Goal: Task Accomplishment & Management: Manage account settings

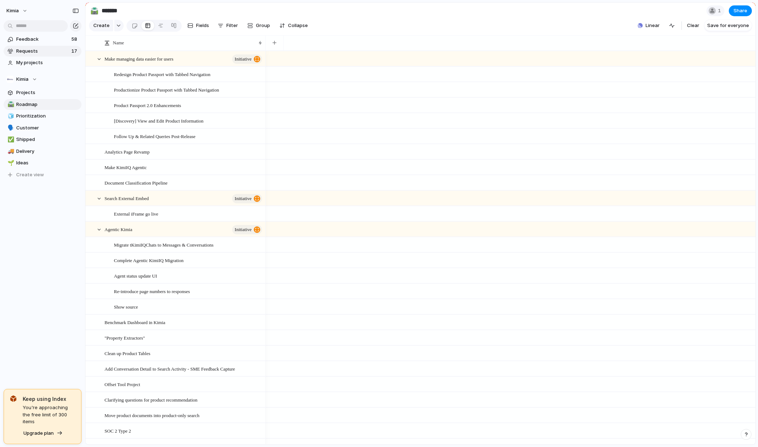
click at [38, 52] on span "Requests" at bounding box center [42, 51] width 53 height 7
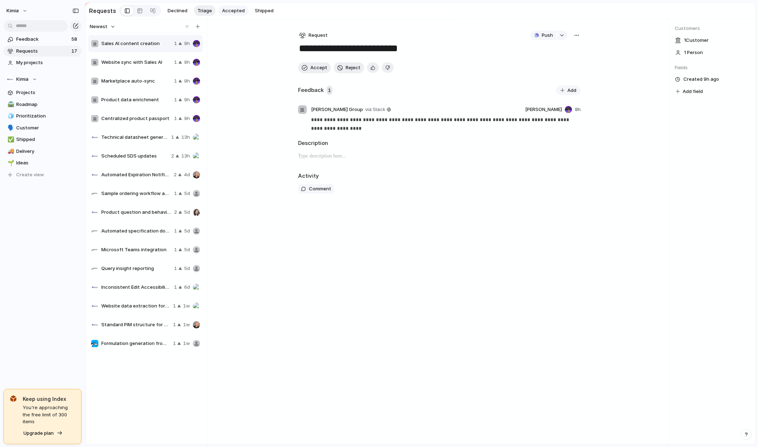
click at [232, 11] on span "Accepted" at bounding box center [233, 10] width 23 height 7
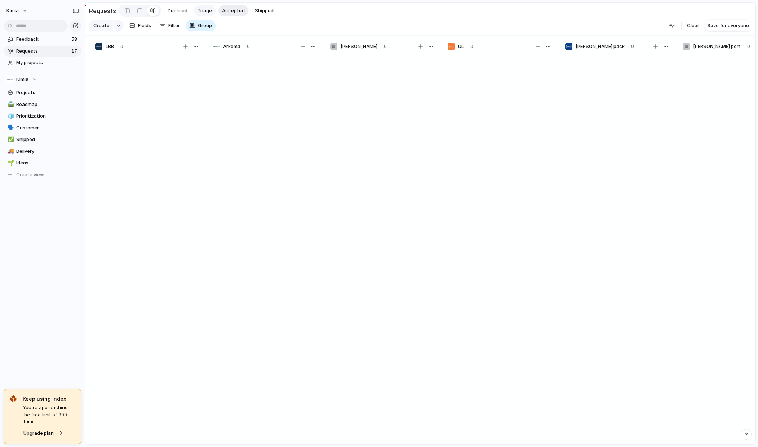
click at [199, 9] on span "Triage" at bounding box center [204, 10] width 14 height 7
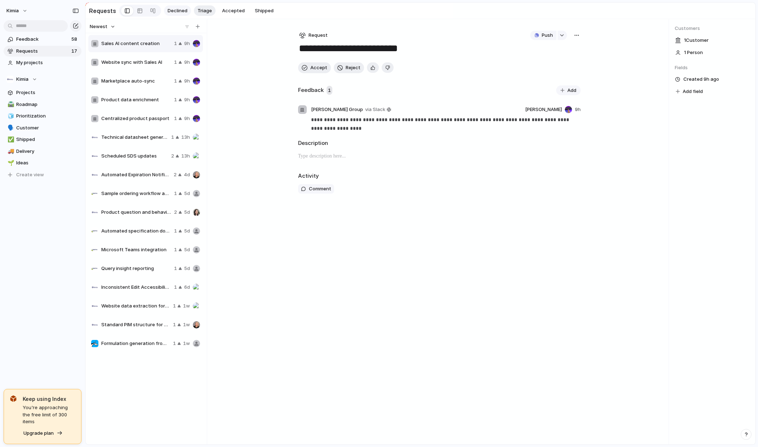
click at [174, 10] on span "Declined" at bounding box center [178, 10] width 20 height 7
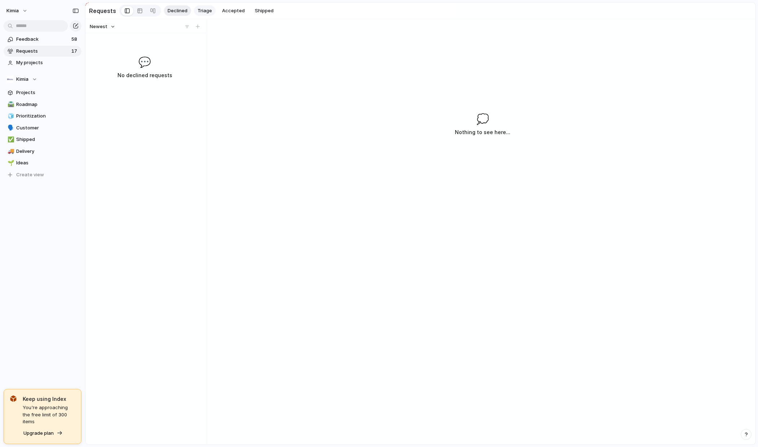
click at [194, 12] on button "Triage" at bounding box center [205, 10] width 22 height 11
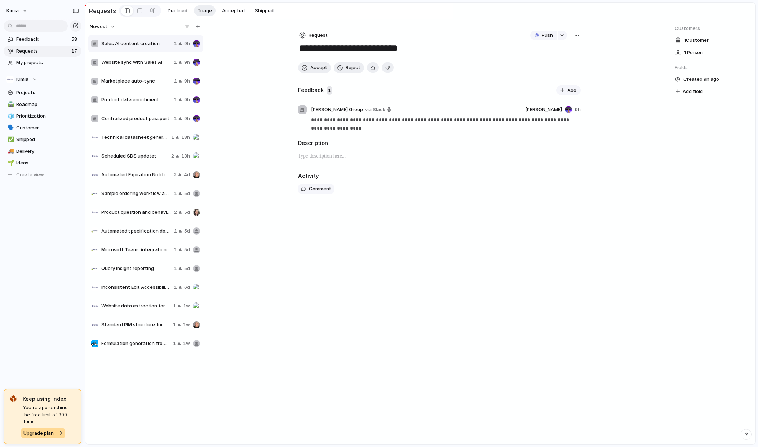
click at [35, 434] on span "Upgrade plan" at bounding box center [38, 432] width 30 height 7
click at [44, 326] on div "Kimia Feedback 58 Requests 17 My projects Kimia Projects 🛣️ Roadmap 🧊 Prioritiz…" at bounding box center [42, 223] width 85 height 447
click at [135, 63] on span "Website sync with Sales AI" at bounding box center [136, 62] width 70 height 7
click at [135, 83] on span "Marketplace auto-sync" at bounding box center [136, 80] width 70 height 7
click at [137, 101] on span "Product data enrichment" at bounding box center [136, 99] width 70 height 7
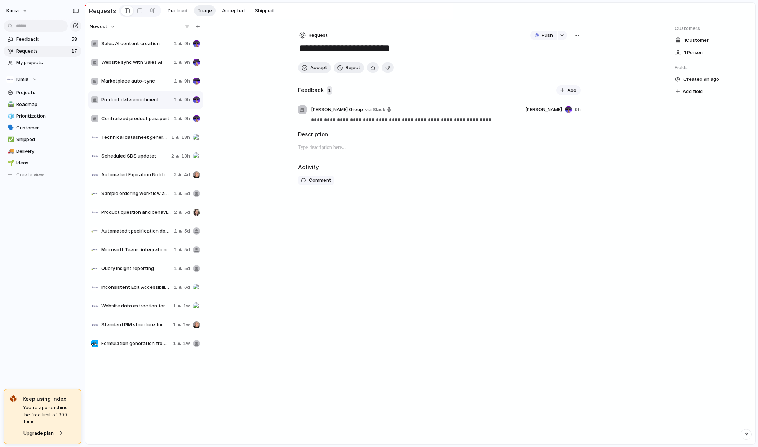
click at [134, 120] on span "Centralized product passport" at bounding box center [136, 118] width 70 height 7
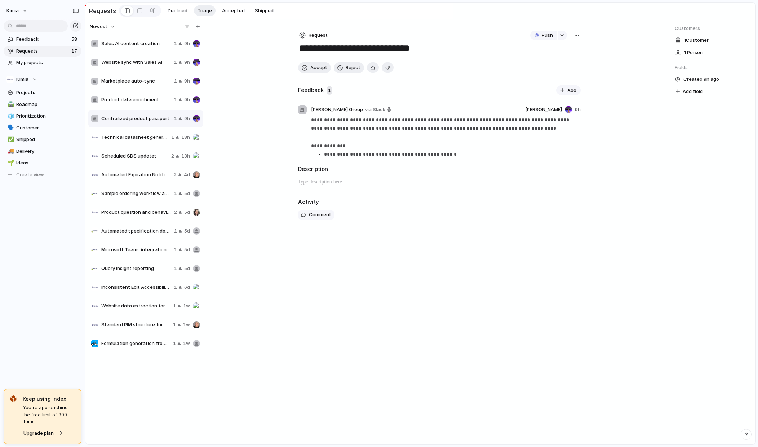
click at [134, 138] on span "Technical datasheet generation and updating" at bounding box center [134, 137] width 67 height 7
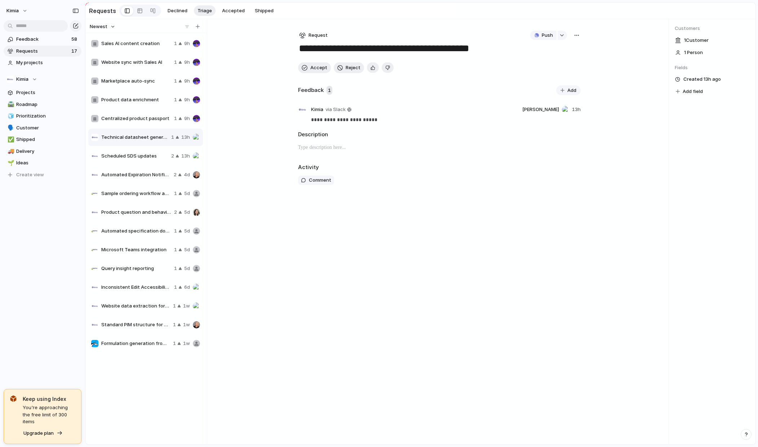
click at [133, 156] on span "Scheduled SDS updates" at bounding box center [134, 155] width 67 height 7
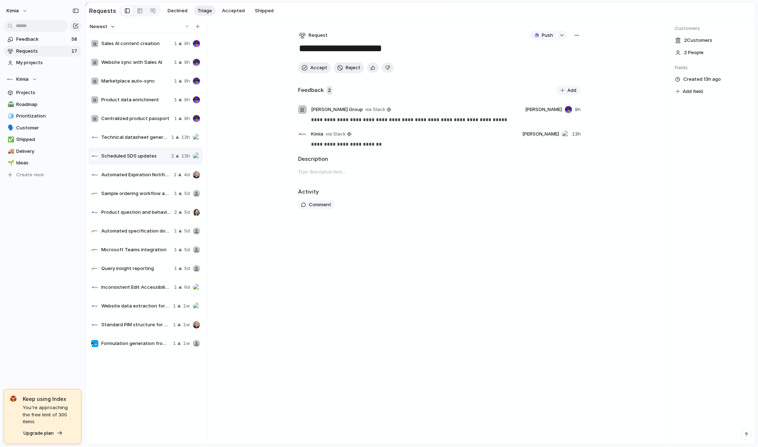
click at [133, 168] on div "Automated Expiration Notification System 2 4d" at bounding box center [145, 174] width 115 height 17
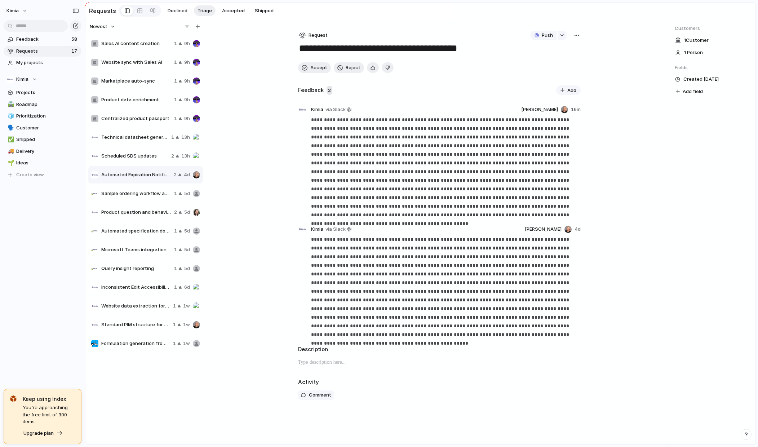
click at [133, 188] on div "Sample ordering workflow automation 1 5d" at bounding box center [145, 193] width 115 height 17
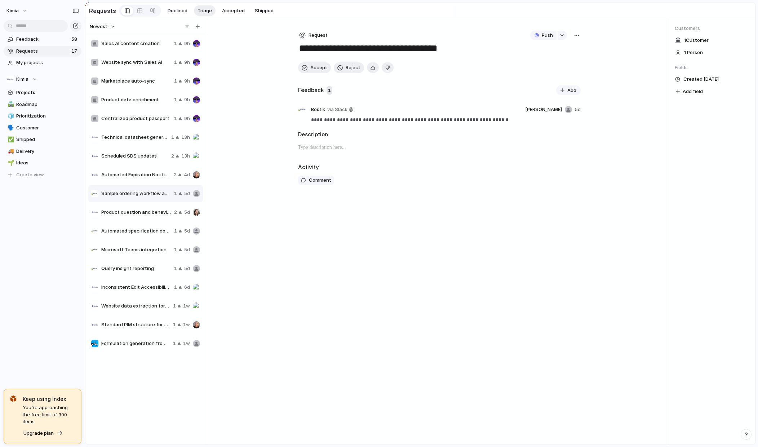
click at [133, 175] on span "Automated Expiration Notification System" at bounding box center [136, 174] width 70 height 7
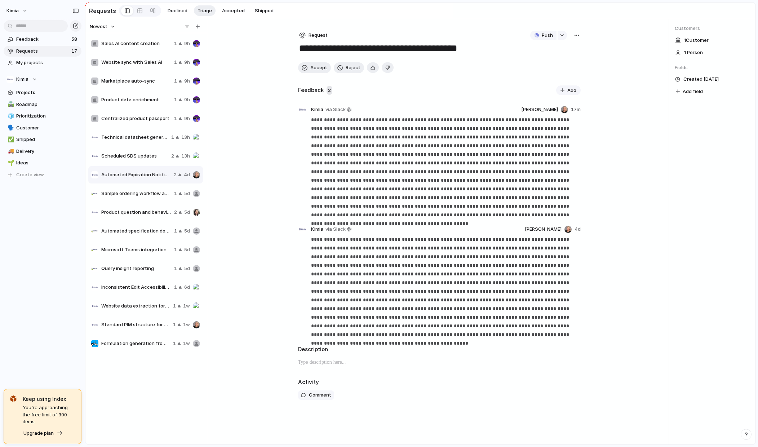
click at [133, 193] on span "Sample ordering workflow automation" at bounding box center [136, 193] width 70 height 7
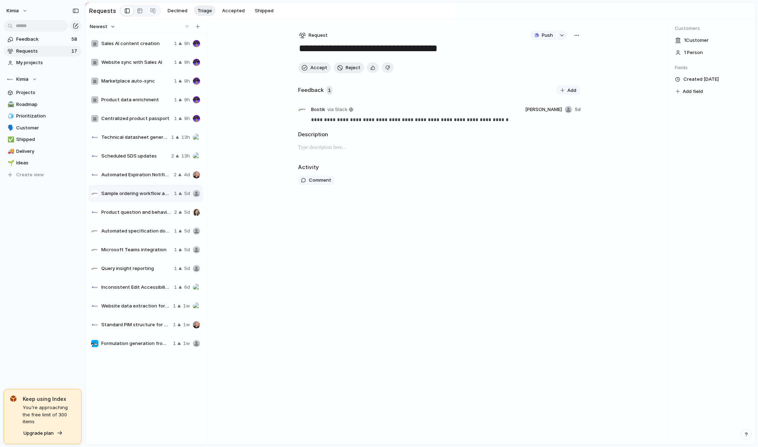
click at [130, 207] on div "Product question and behavior analytics 2 5d" at bounding box center [145, 212] width 115 height 17
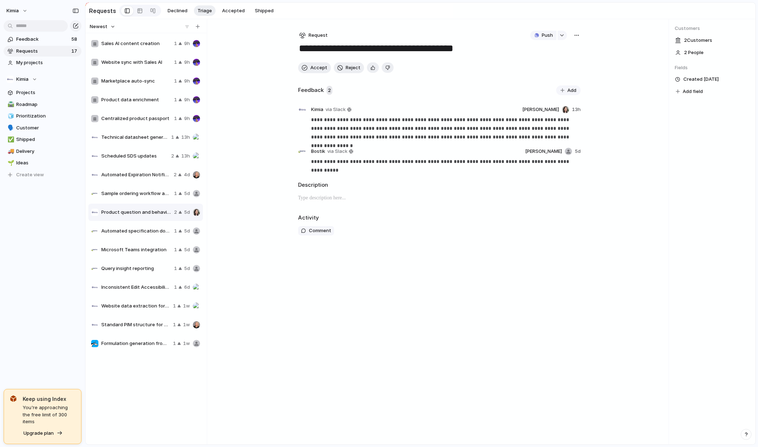
click at [129, 232] on span "Automated specification document generation" at bounding box center [136, 230] width 70 height 7
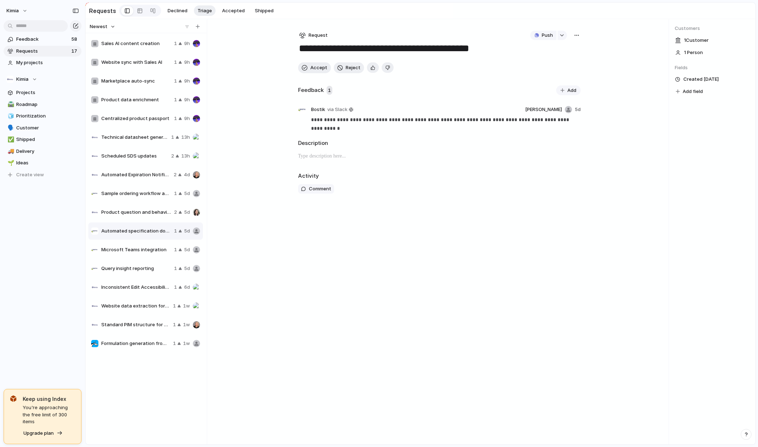
click at [129, 219] on div "Product question and behavior analytics 2 5d" at bounding box center [145, 212] width 115 height 17
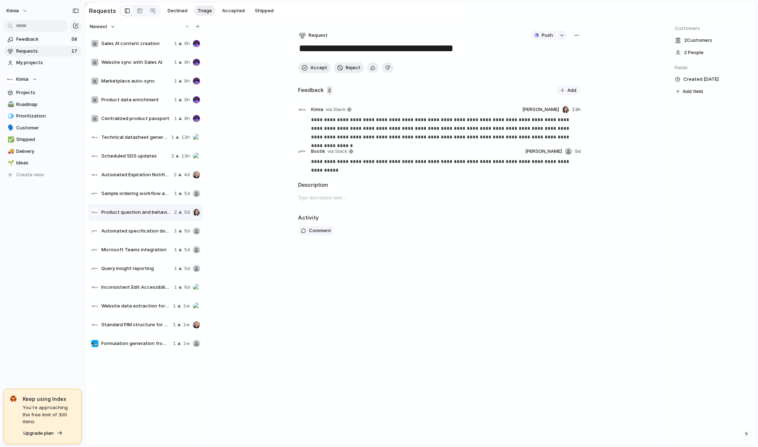
click at [129, 237] on div "Automated specification document generation 1 5d" at bounding box center [145, 230] width 115 height 17
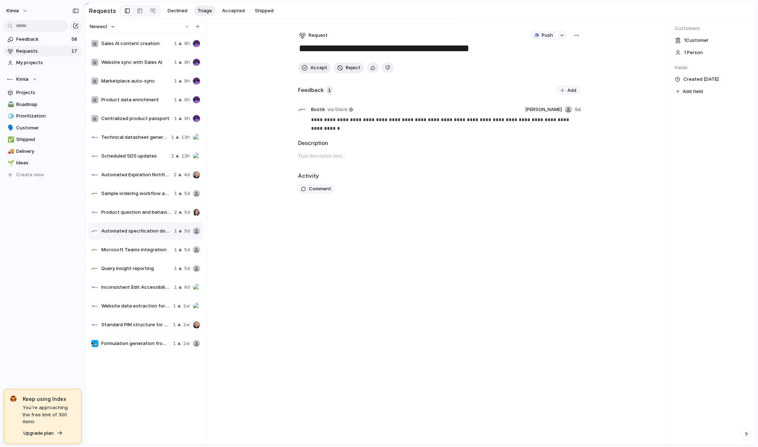
click at [128, 213] on span "Product question and behavior analytics" at bounding box center [136, 212] width 70 height 7
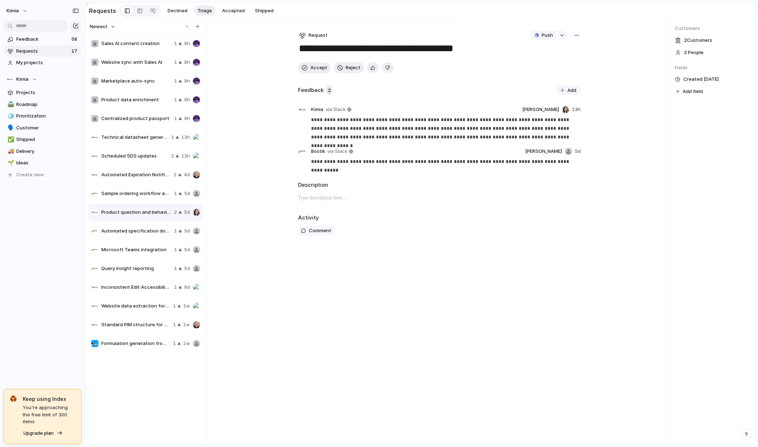
click at [137, 344] on span "Formulation generation from existing products" at bounding box center [135, 343] width 69 height 7
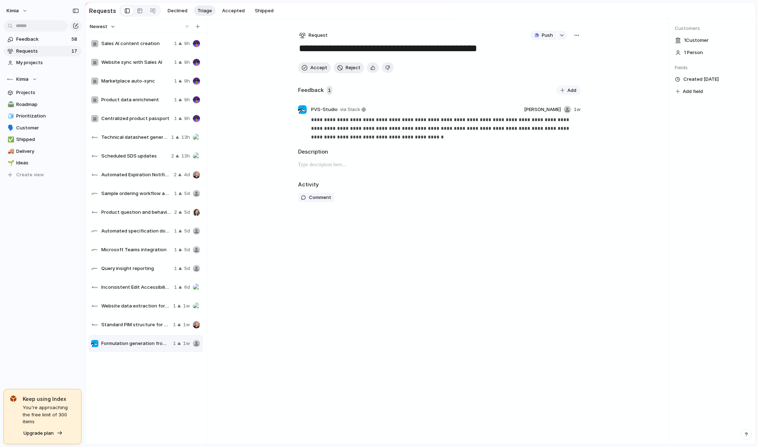
click at [136, 324] on span "Standard PIM structure for formulation support" at bounding box center [135, 324] width 69 height 7
click at [135, 193] on span "Sample ordering workflow automation" at bounding box center [136, 193] width 70 height 7
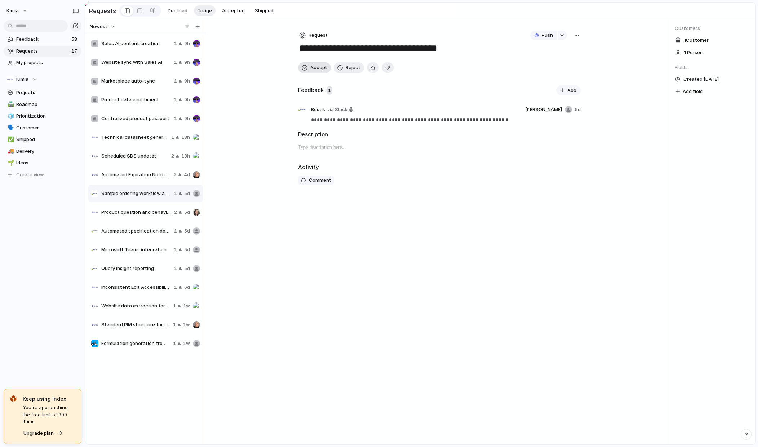
click at [315, 68] on span "Accept" at bounding box center [318, 67] width 17 height 7
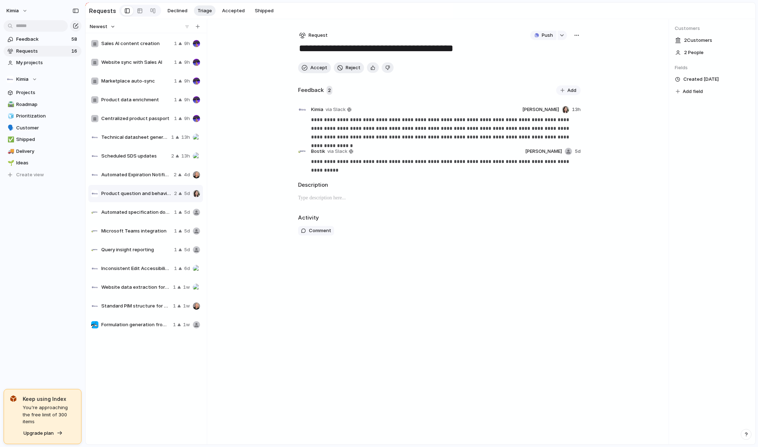
click at [147, 174] on span "Automated Expiration Notification System" at bounding box center [136, 174] width 70 height 7
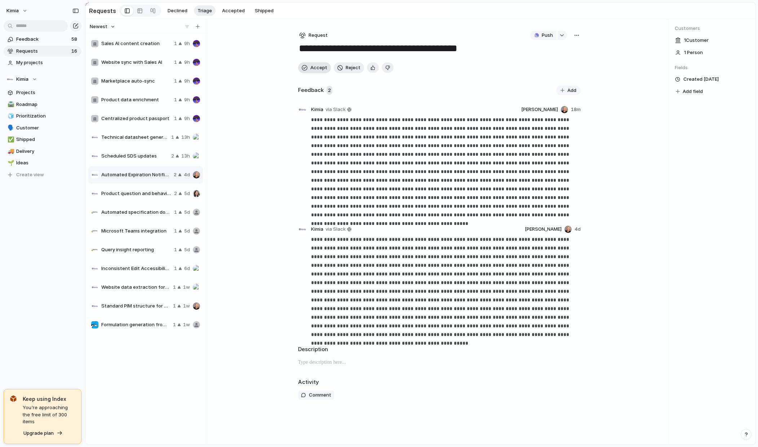
click at [319, 66] on span "Accept" at bounding box center [318, 67] width 17 height 7
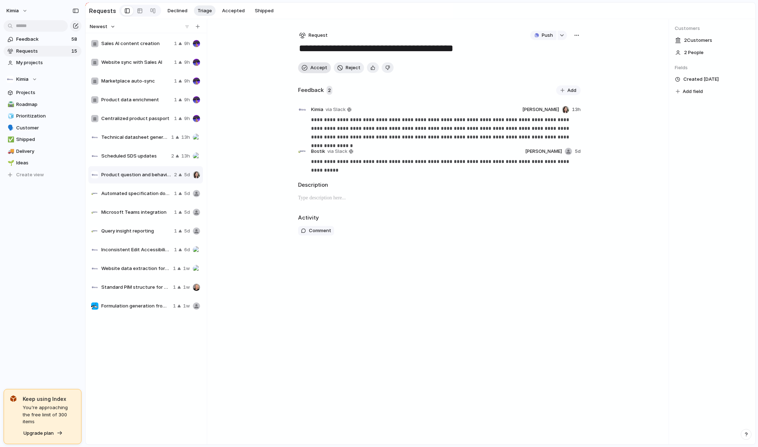
click at [315, 71] on span "Accept" at bounding box center [318, 67] width 17 height 7
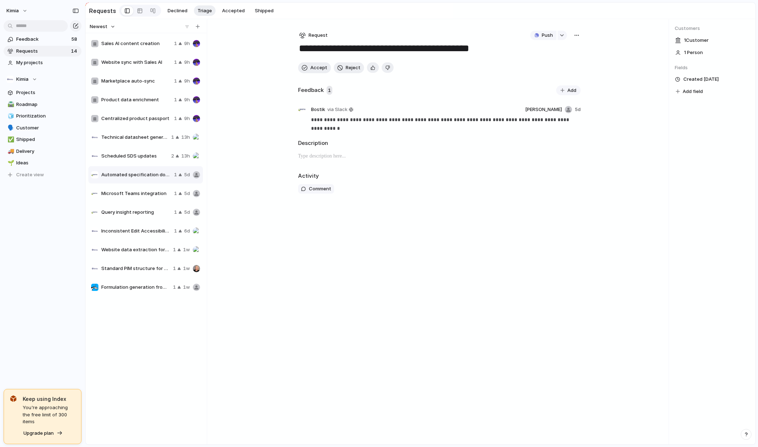
click at [143, 160] on div "Scheduled SDS updates 2 13h" at bounding box center [145, 155] width 115 height 17
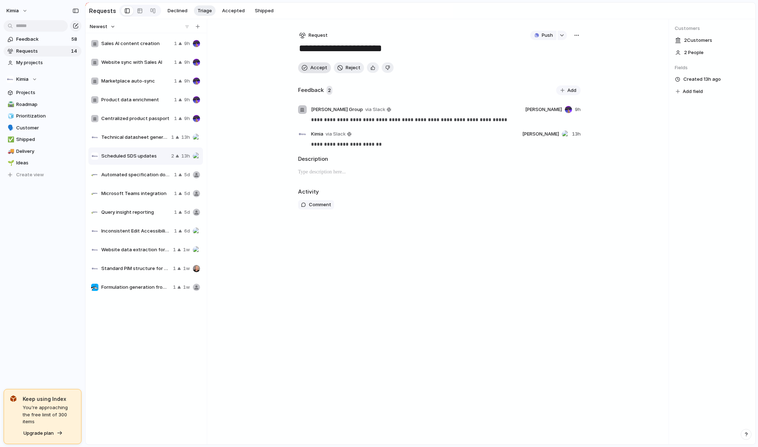
click at [313, 67] on span "Accept" at bounding box center [318, 67] width 17 height 7
type textarea "**********"
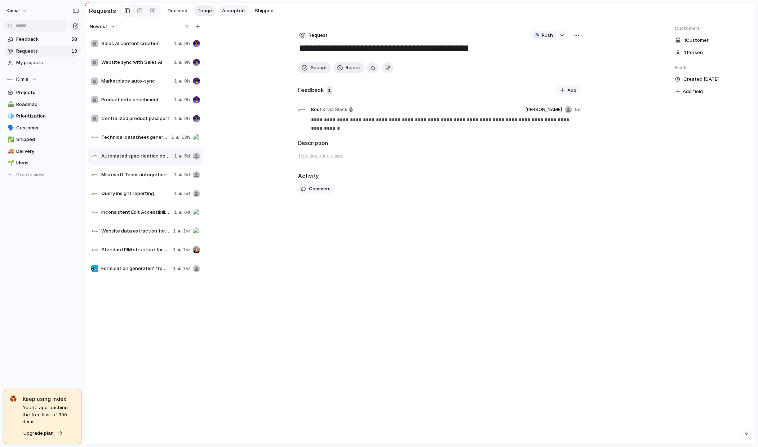
click at [227, 12] on span "Accepted" at bounding box center [233, 10] width 23 height 7
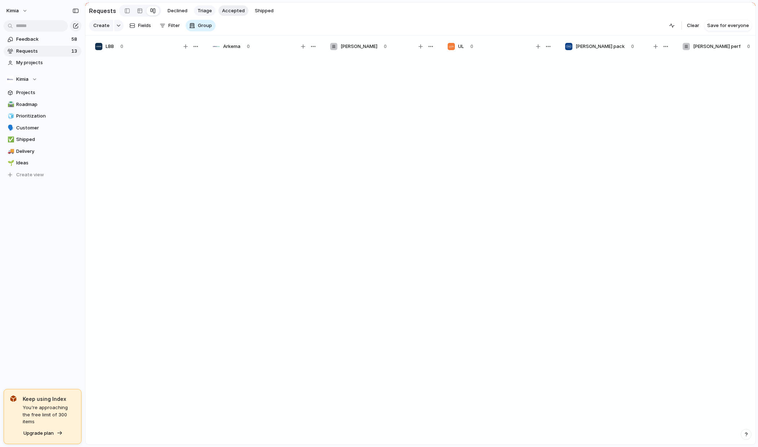
click at [198, 14] on span "Triage" at bounding box center [204, 10] width 14 height 7
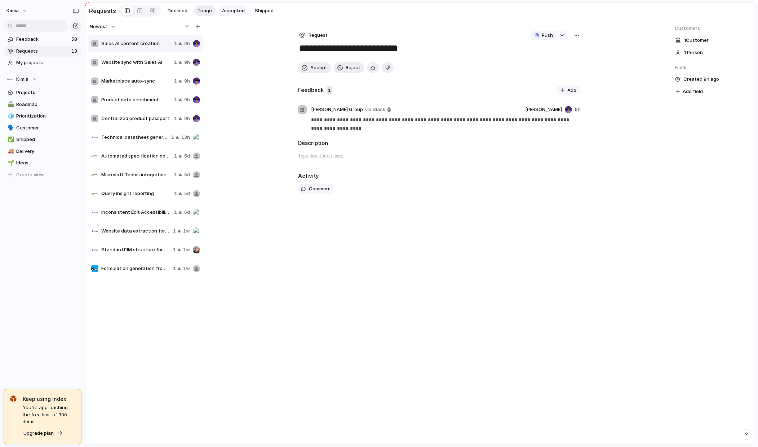
click at [230, 10] on span "Accepted" at bounding box center [233, 10] width 23 height 7
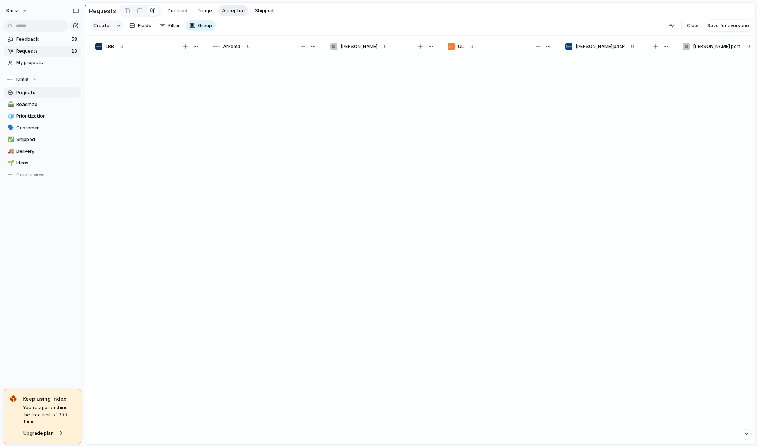
click at [29, 93] on span "Projects" at bounding box center [47, 92] width 63 height 7
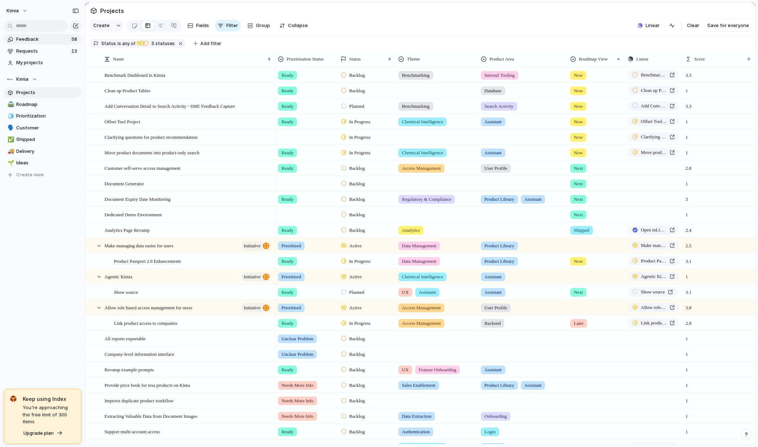
click at [27, 37] on span "Feedback" at bounding box center [42, 39] width 53 height 7
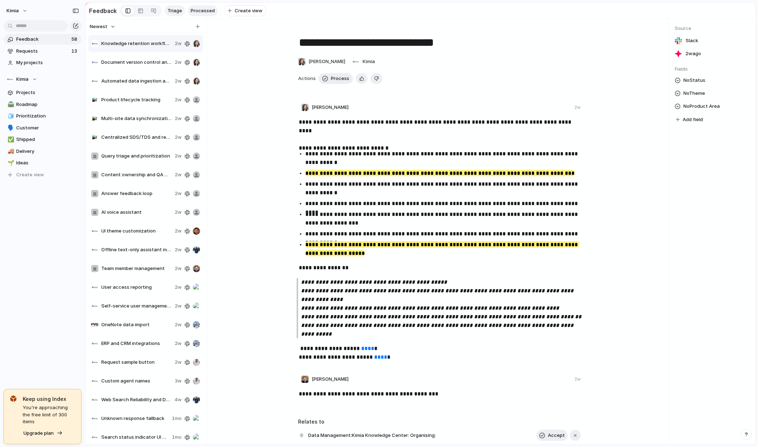
click at [198, 10] on span "Processed" at bounding box center [203, 10] width 24 height 7
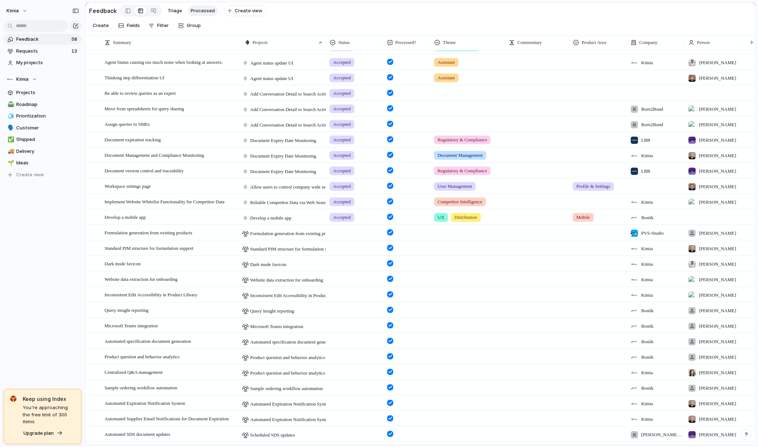
scroll to position [524, 0]
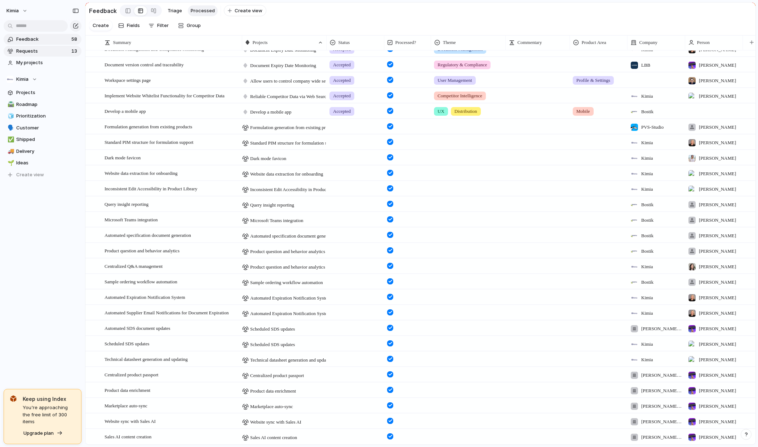
click at [52, 53] on span "Requests" at bounding box center [42, 51] width 53 height 7
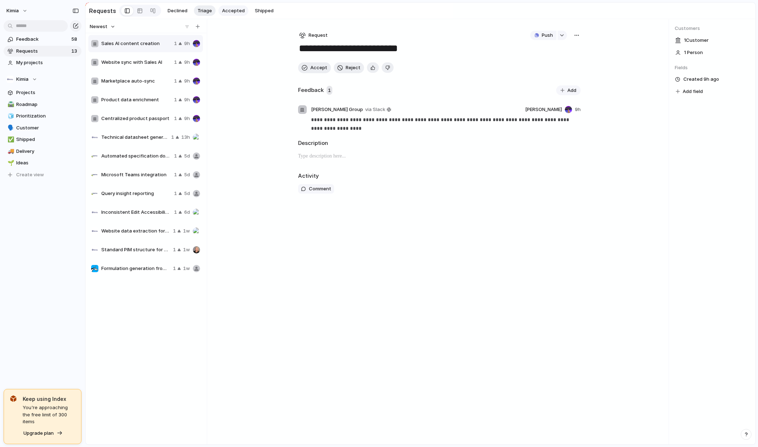
click at [229, 9] on span "Accepted" at bounding box center [233, 10] width 23 height 7
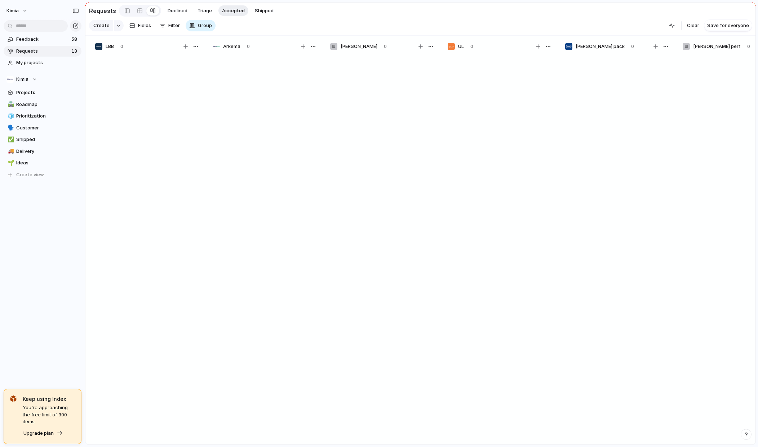
click at [175, 28] on div "Create Fields Filter Group Zoom" at bounding box center [152, 25] width 126 height 14
click at [172, 24] on div "Create Fields Filter Group Zoom" at bounding box center [152, 25] width 126 height 14
click at [210, 23] on button "Group" at bounding box center [201, 26] width 30 height 12
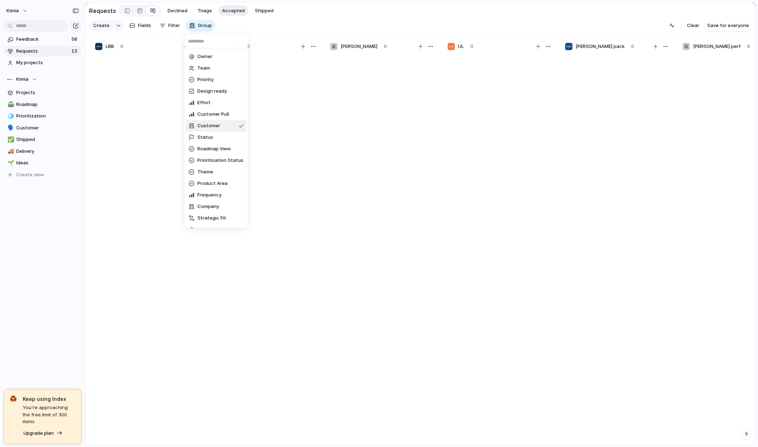
click at [228, 126] on li "Customer" at bounding box center [216, 126] width 61 height 12
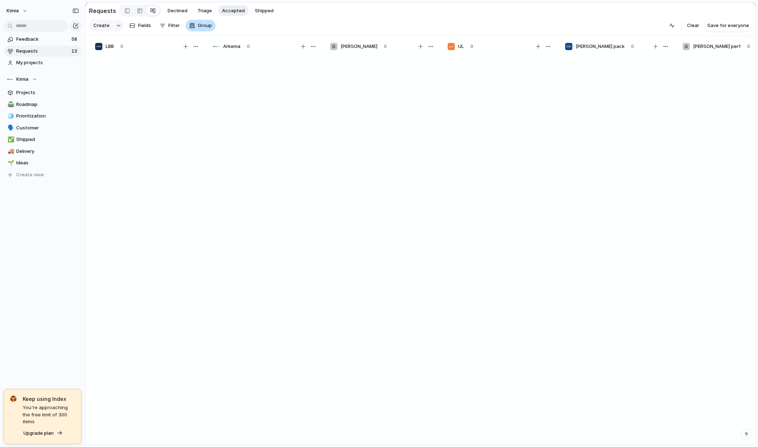
click at [198, 26] on span "Group" at bounding box center [205, 25] width 14 height 7
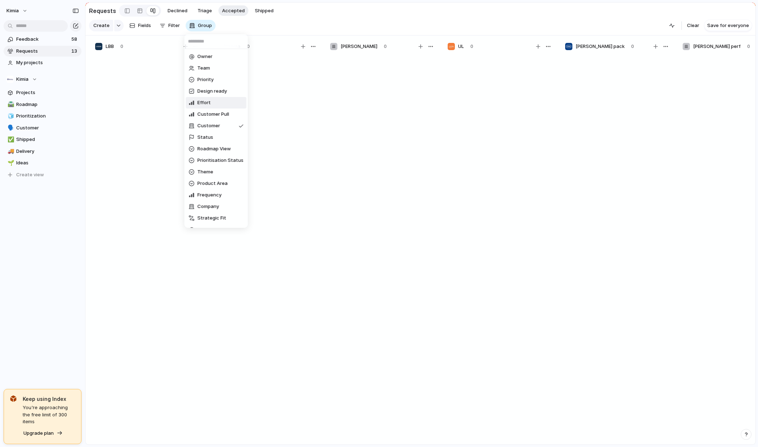
click at [693, 21] on div "Owner Team Priority Design ready Effort Customer Pull Customer Status Roadmap V…" at bounding box center [379, 223] width 758 height 447
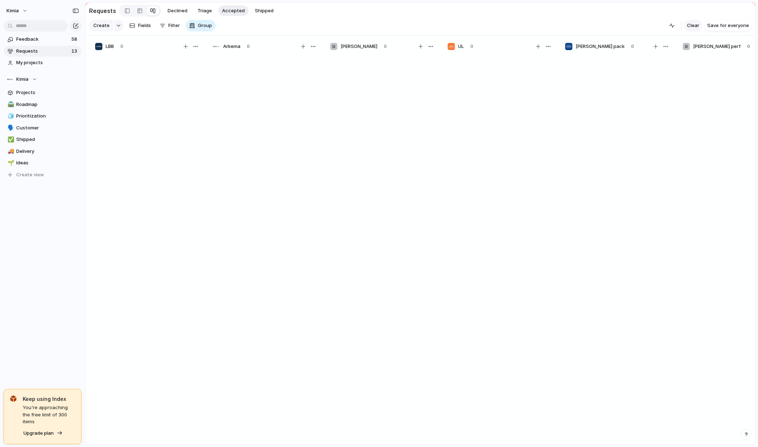
click at [693, 27] on span "Clear" at bounding box center [693, 25] width 12 height 7
click at [693, 15] on section "Requests Declined Triage Accepted Shipped" at bounding box center [420, 11] width 670 height 16
click at [255, 14] on span "Shipped" at bounding box center [264, 10] width 19 height 7
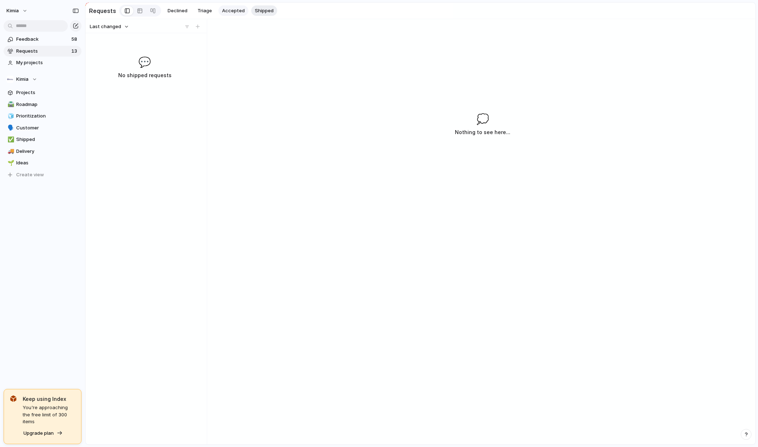
click at [232, 10] on span "Accepted" at bounding box center [233, 10] width 23 height 7
click at [148, 23] on span "Fields" at bounding box center [144, 25] width 13 height 7
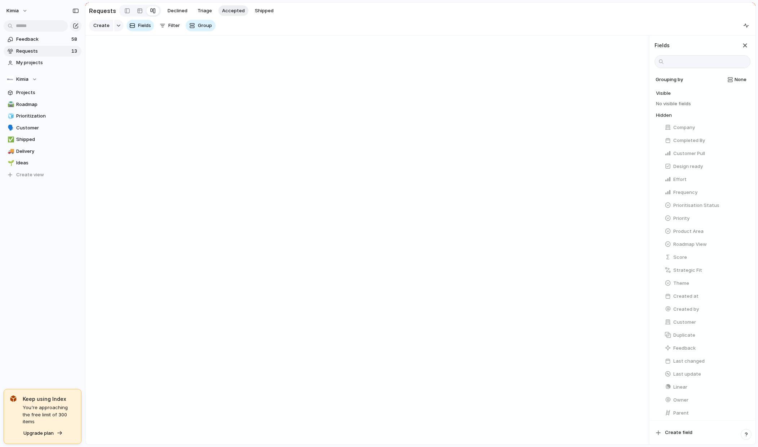
click at [172, 26] on div "Create Fields Filter Group Zoom" at bounding box center [152, 25] width 126 height 14
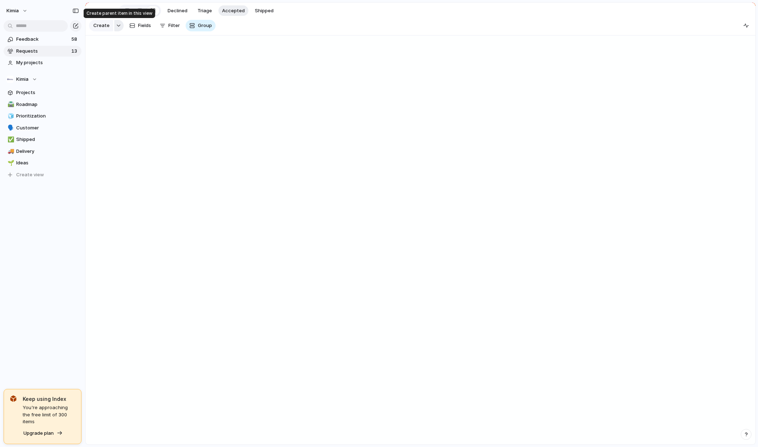
click at [120, 27] on button "button" at bounding box center [118, 26] width 9 height 12
click at [128, 103] on li "Request" at bounding box center [120, 103] width 59 height 12
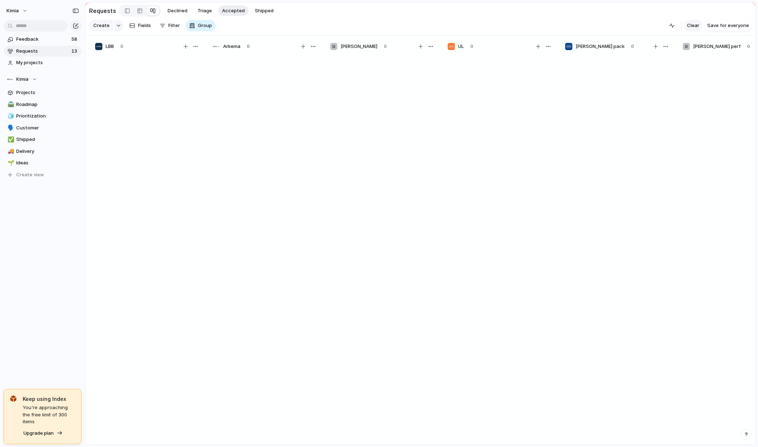
click at [696, 25] on span "Clear" at bounding box center [693, 25] width 12 height 7
click at [257, 148] on div at bounding box center [263, 252] width 108 height 397
click at [176, 10] on span "Declined" at bounding box center [178, 10] width 20 height 7
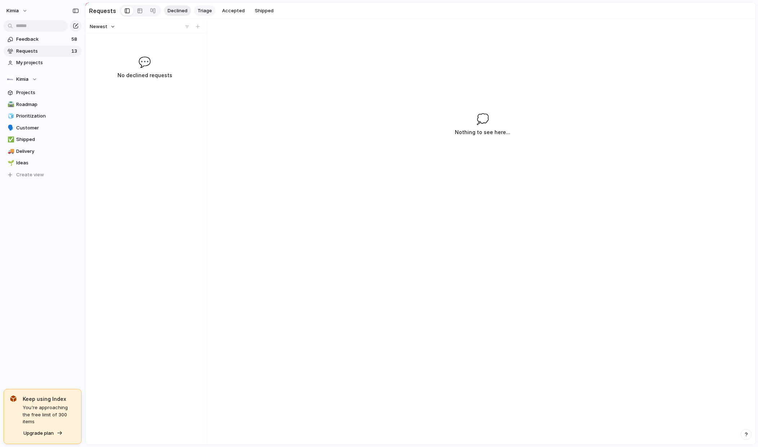
click at [197, 11] on span "Triage" at bounding box center [204, 10] width 14 height 7
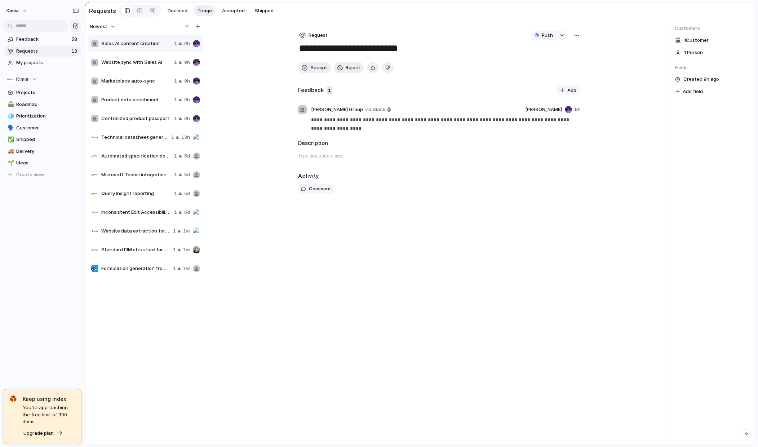
click at [504, 362] on div "**********" at bounding box center [439, 231] width 306 height 425
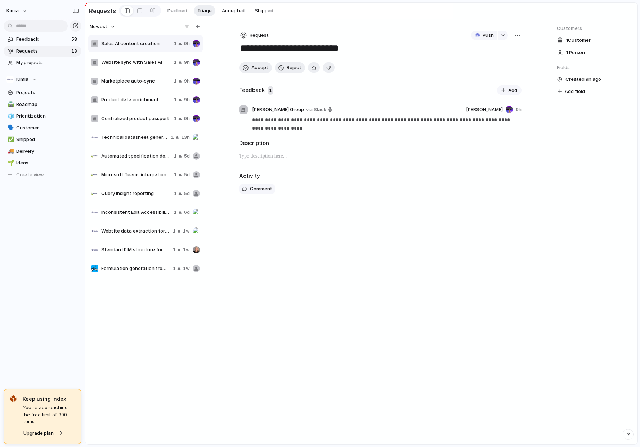
click at [372, 276] on div "**********" at bounding box center [381, 231] width 306 height 425
click at [154, 57] on div "Website sync with Sales AI 1 9h" at bounding box center [145, 62] width 115 height 17
click at [137, 79] on span "Marketplace auto-sync" at bounding box center [136, 80] width 70 height 7
type textarea "**********"
click at [137, 11] on div at bounding box center [140, 11] width 6 height 12
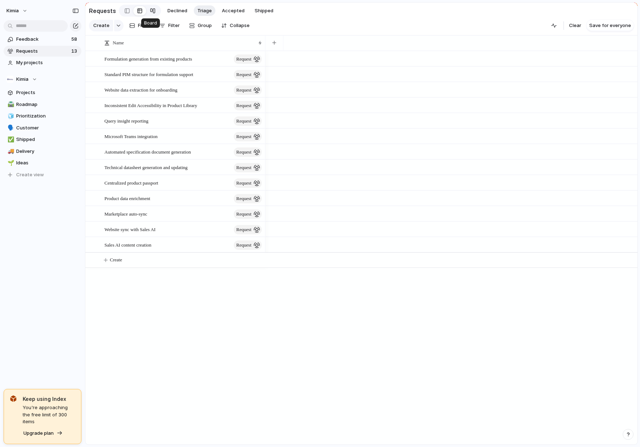
click at [150, 11] on div at bounding box center [153, 11] width 6 height 12
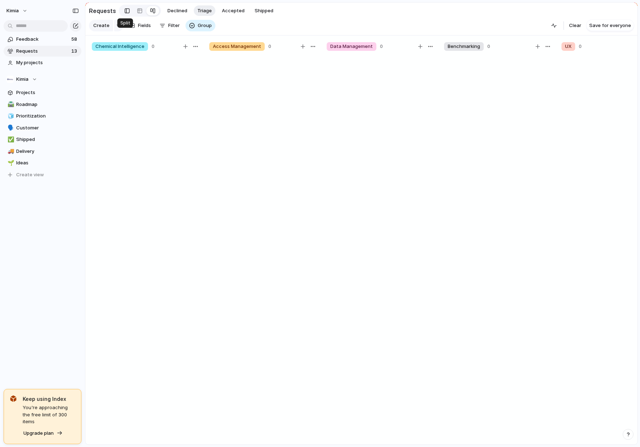
click at [128, 12] on link at bounding box center [127, 11] width 12 height 12
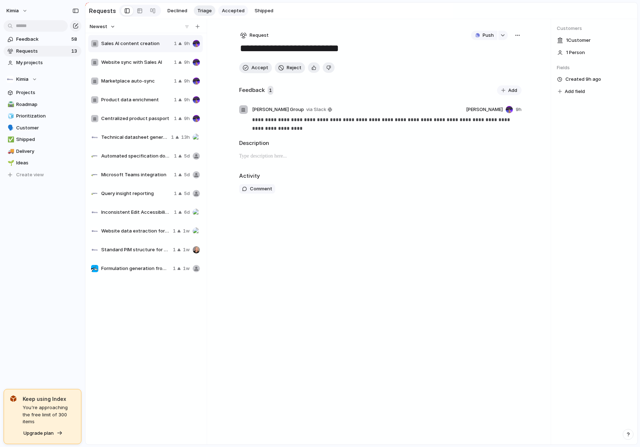
click at [229, 12] on span "Accepted" at bounding box center [233, 10] width 23 height 7
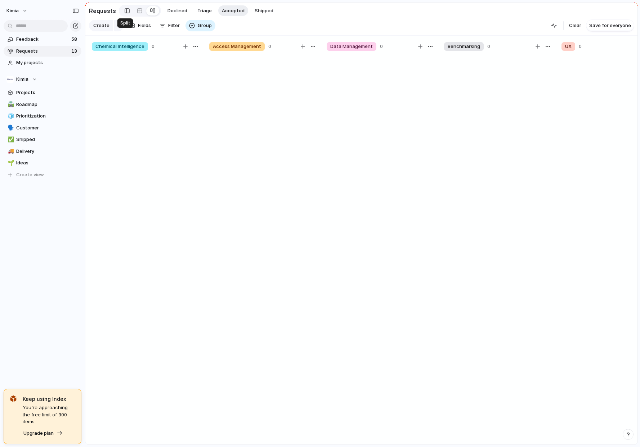
click at [126, 8] on div at bounding box center [127, 10] width 5 height 11
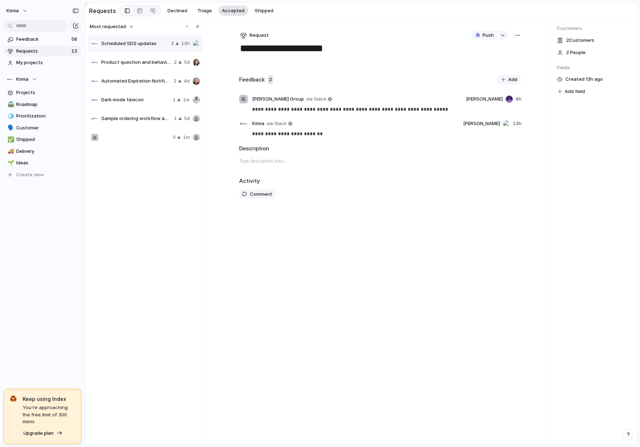
click at [237, 12] on span "Accepted" at bounding box center [233, 10] width 23 height 7
click at [144, 198] on div "Scheduled SDS updates 2 13h Product question and behavior analytics 2 5d Automa…" at bounding box center [146, 238] width 116 height 408
click at [143, 218] on div "Scheduled SDS updates 2 13h Product question and behavior analytics 2 5d Automa…" at bounding box center [146, 238] width 116 height 408
click at [134, 65] on span "Product question and behavior analytics" at bounding box center [136, 62] width 70 height 7
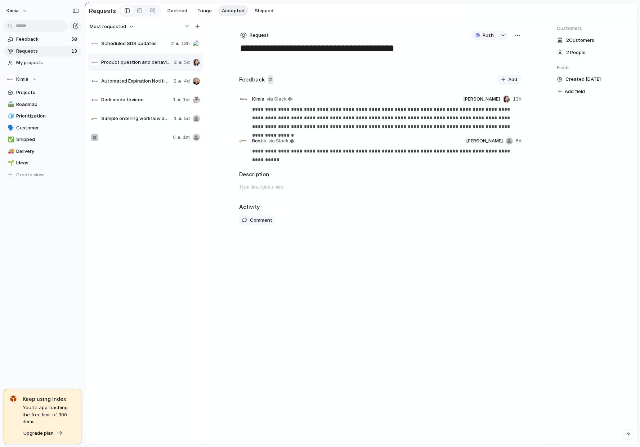
click at [132, 90] on div "Scheduled SDS updates 2 13h Product question and behavior analytics 2 5d Automa…" at bounding box center [146, 90] width 116 height 112
click at [131, 81] on span "Automated Expiration Notification System" at bounding box center [136, 80] width 70 height 7
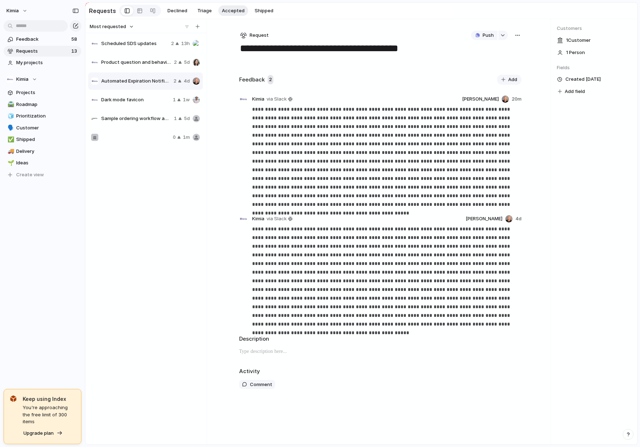
click at [129, 101] on span "Dark mode favicon" at bounding box center [135, 99] width 69 height 7
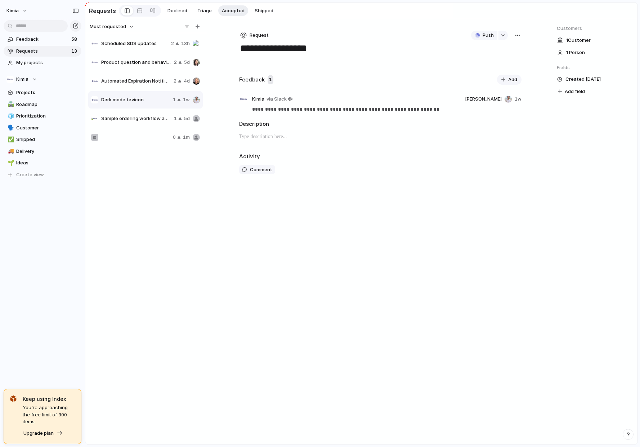
click at [128, 118] on span "Sample ordering workflow automation" at bounding box center [136, 118] width 70 height 7
type textarea "**********"
click at [131, 136] on div at bounding box center [130, 137] width 79 height 7
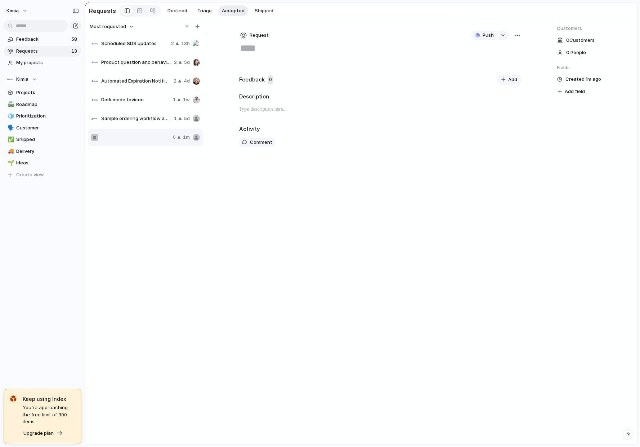
click at [519, 36] on div "button" at bounding box center [518, 35] width 6 height 6
click at [493, 86] on span "Delete" at bounding box center [486, 85] width 15 height 7
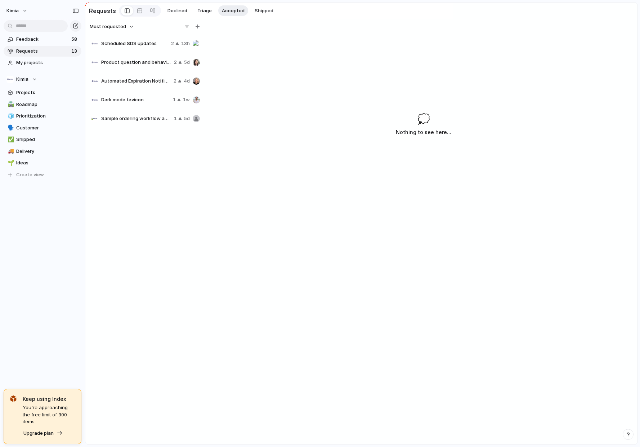
click at [135, 99] on span "Dark mode favicon" at bounding box center [135, 99] width 69 height 7
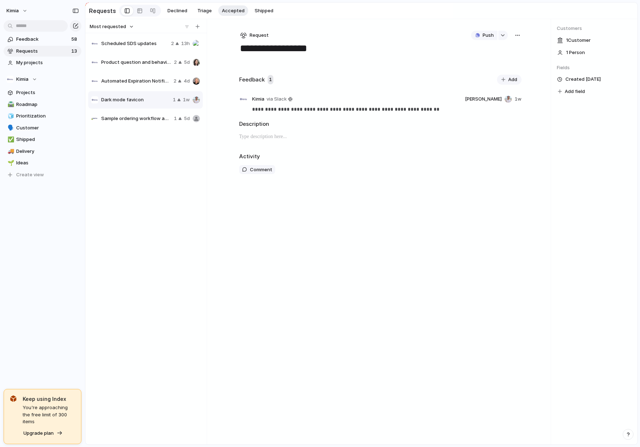
click at [518, 36] on div "button" at bounding box center [518, 35] width 6 height 6
click at [538, 110] on span "Shipped" at bounding box center [535, 108] width 19 height 7
type textarea "**********"
click at [260, 10] on span "Shipped" at bounding box center [264, 10] width 19 height 7
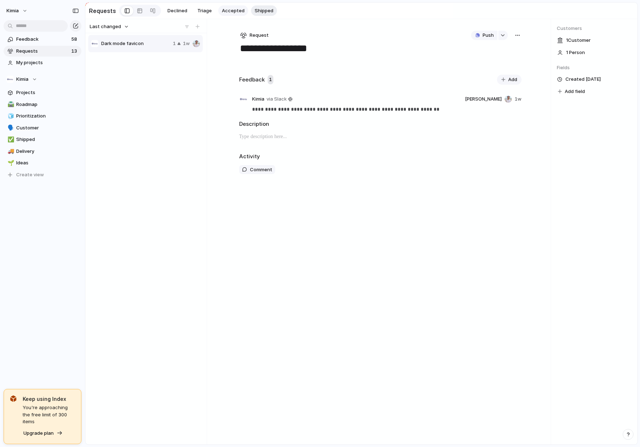
click at [234, 9] on span "Accepted" at bounding box center [233, 10] width 23 height 7
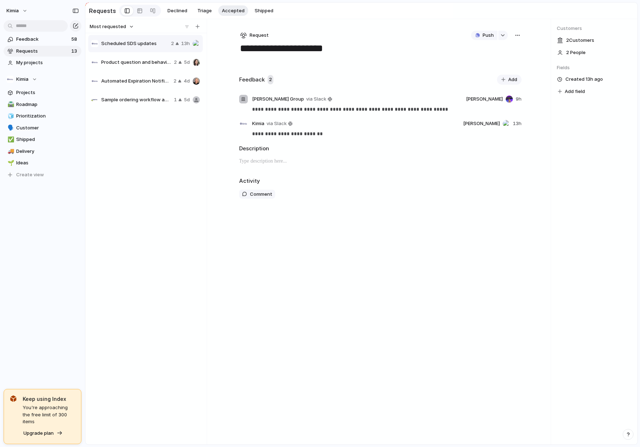
click at [143, 58] on div "Product question and behavior analytics 2 5d" at bounding box center [145, 62] width 115 height 17
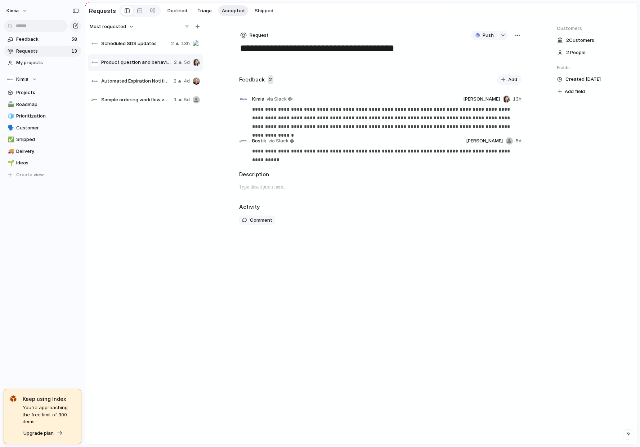
click at [139, 74] on div "Automated Expiration Notification System 2 4d" at bounding box center [145, 80] width 115 height 17
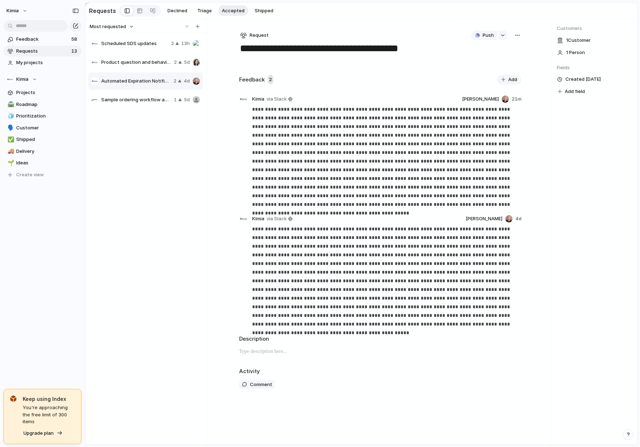
click at [138, 97] on span "Sample ordering workflow automation" at bounding box center [136, 99] width 70 height 7
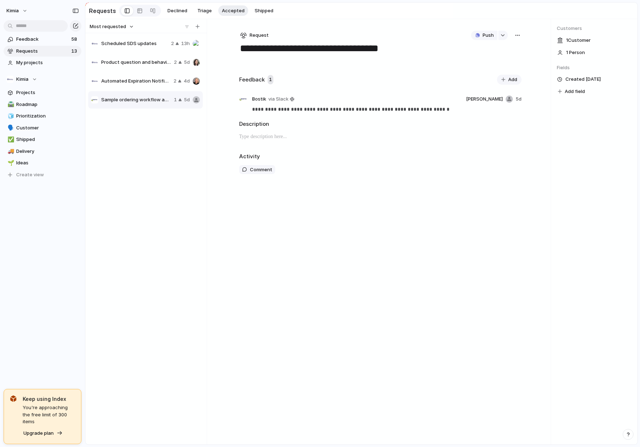
click at [138, 79] on span "Automated Expiration Notification System" at bounding box center [136, 80] width 70 height 7
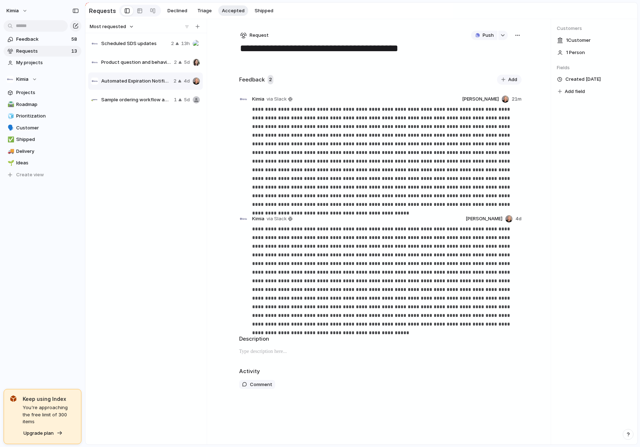
click at [134, 99] on span "Sample ordering workflow automation" at bounding box center [136, 99] width 70 height 7
type textarea "**********"
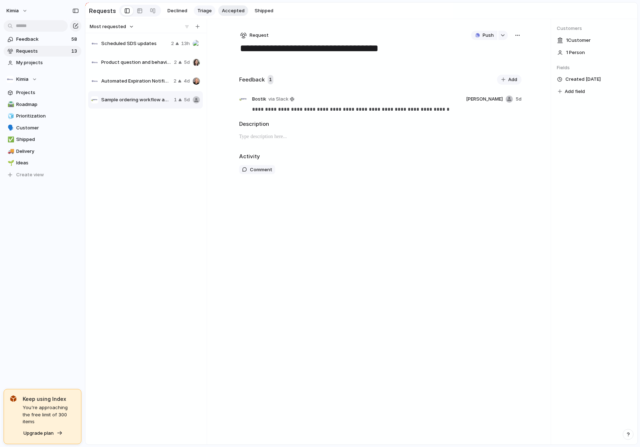
click at [202, 9] on span "Triage" at bounding box center [204, 10] width 14 height 7
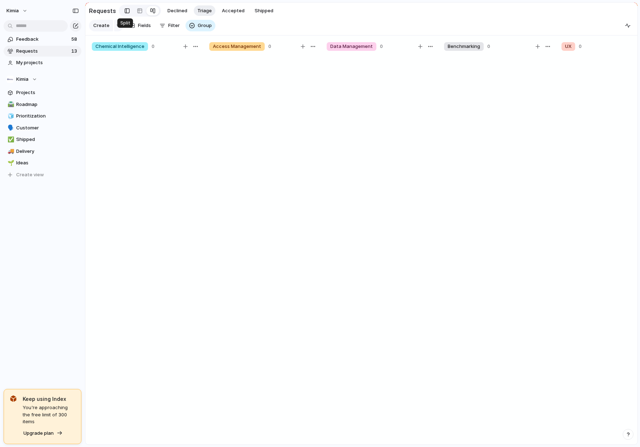
click at [125, 12] on div at bounding box center [127, 10] width 5 height 11
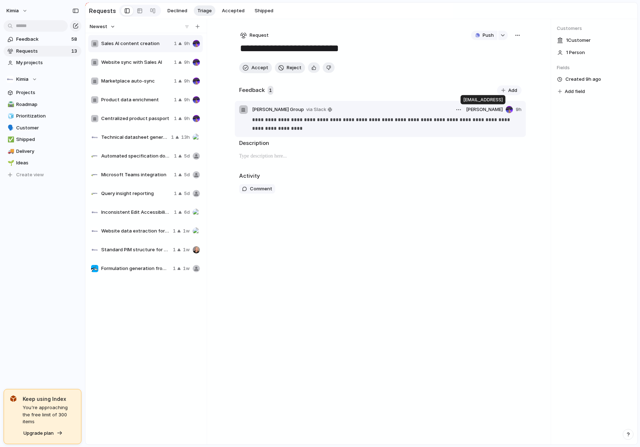
click at [500, 110] on span "[PERSON_NAME]" at bounding box center [484, 109] width 37 height 7
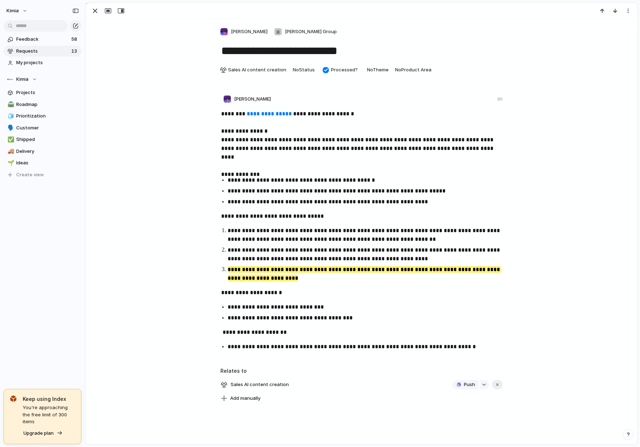
click at [269, 112] on link "**********" at bounding box center [269, 113] width 45 height 5
click at [163, 217] on div "**********" at bounding box center [362, 232] width 523 height 244
click at [96, 12] on div "button" at bounding box center [95, 10] width 9 height 9
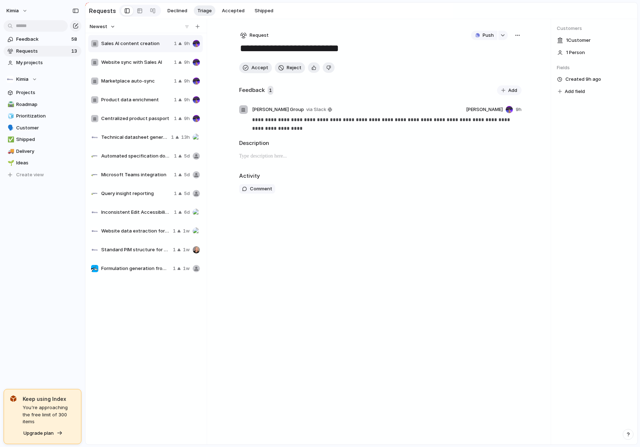
click at [346, 250] on div "**********" at bounding box center [381, 231] width 306 height 425
